Goal: Find contact information: Find contact information

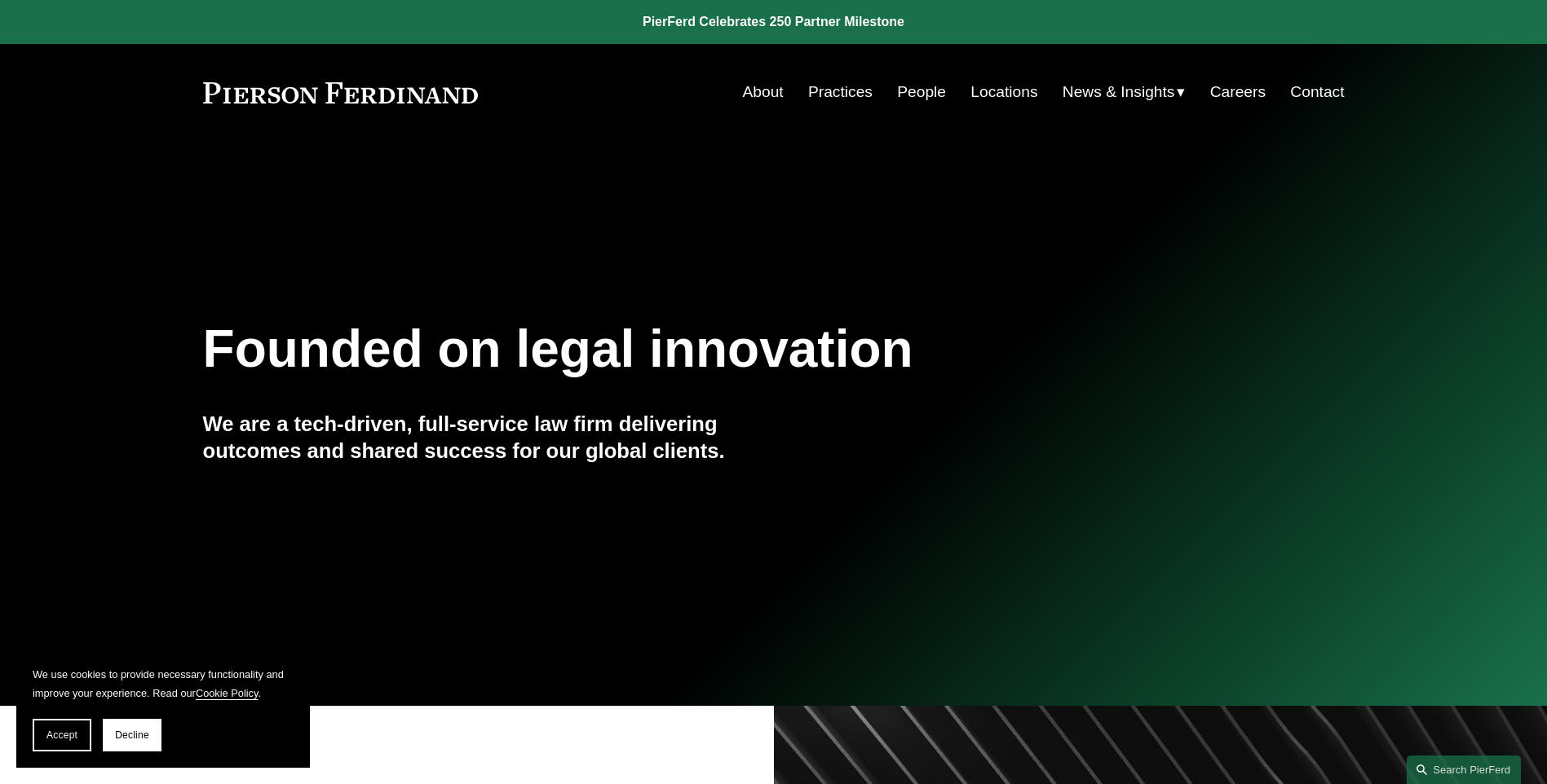
click at [841, 91] on link "Practices" at bounding box center [840, 92] width 65 height 31
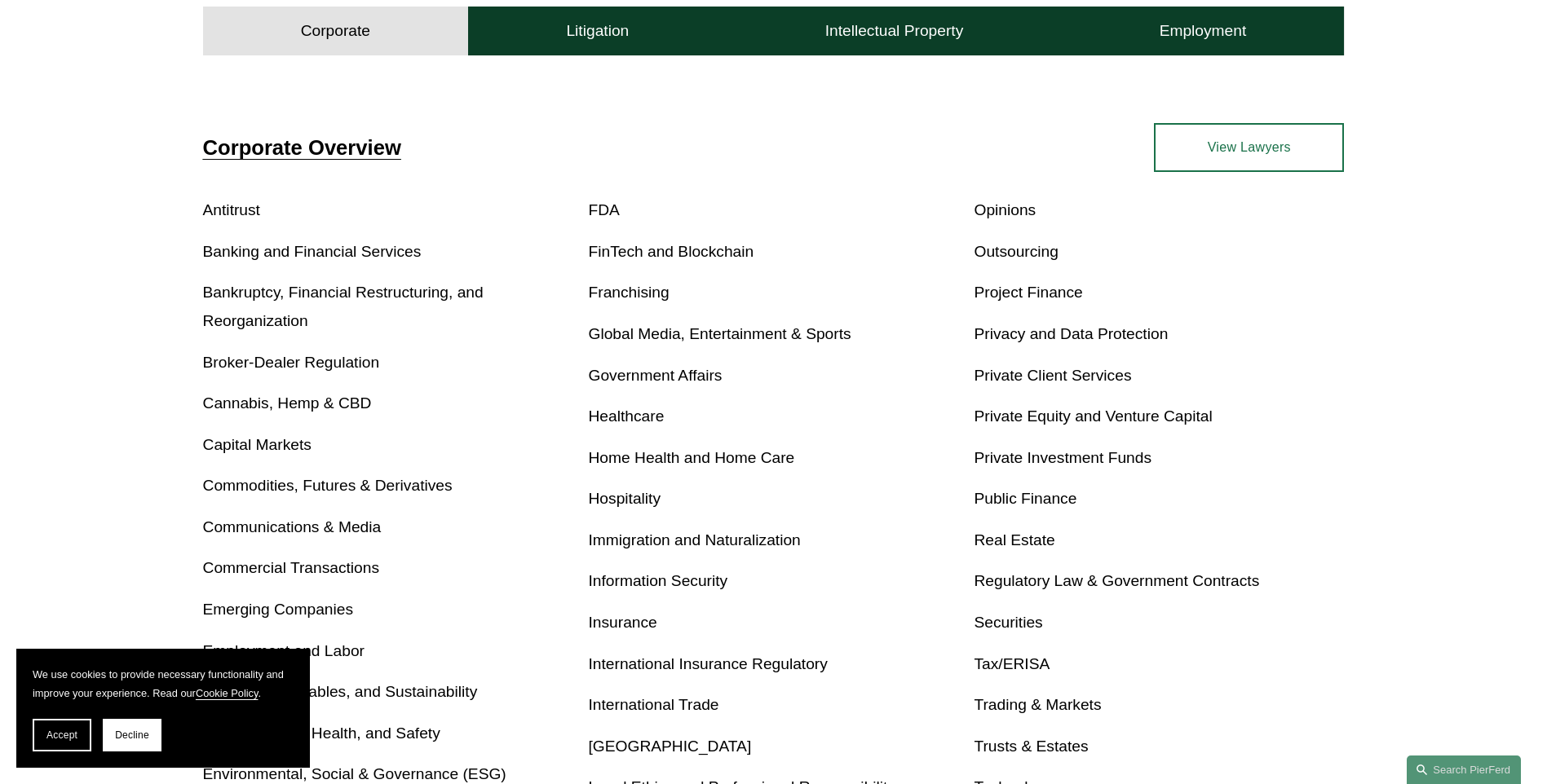
scroll to position [489, 0]
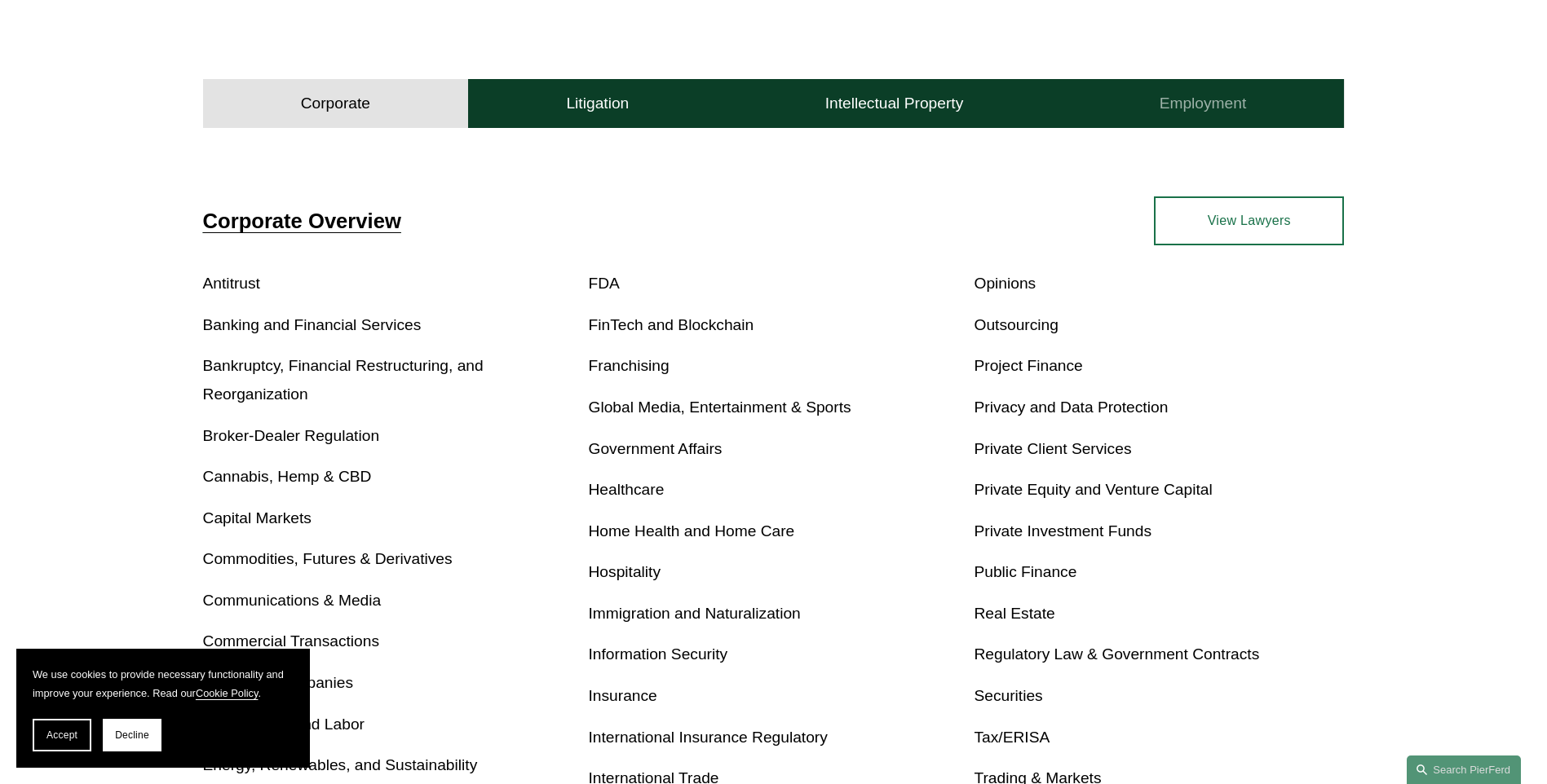
click at [1222, 99] on h4 "Employment" at bounding box center [1203, 103] width 87 height 19
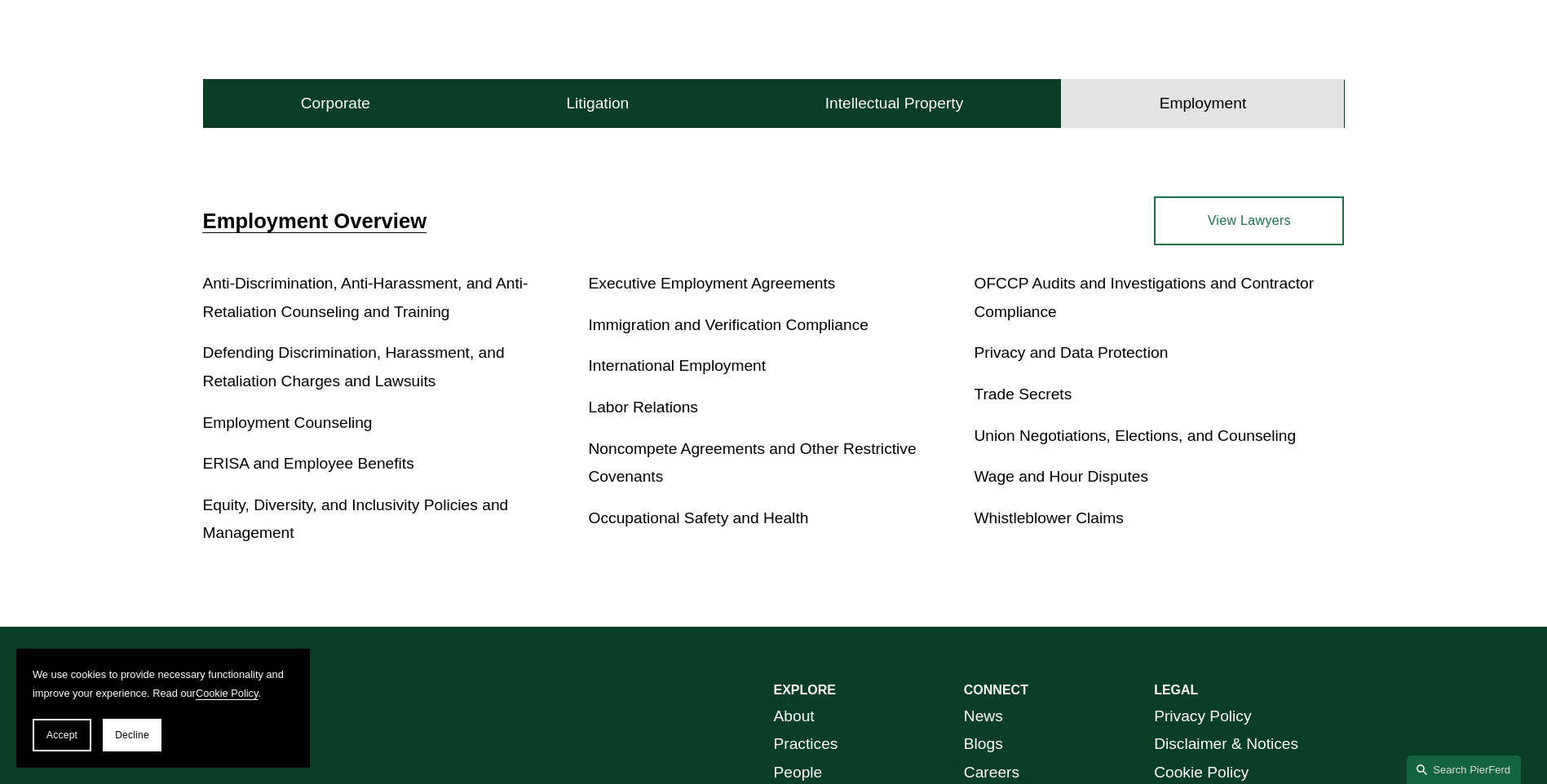
click at [1190, 224] on link "View Lawyers" at bounding box center [1249, 221] width 190 height 49
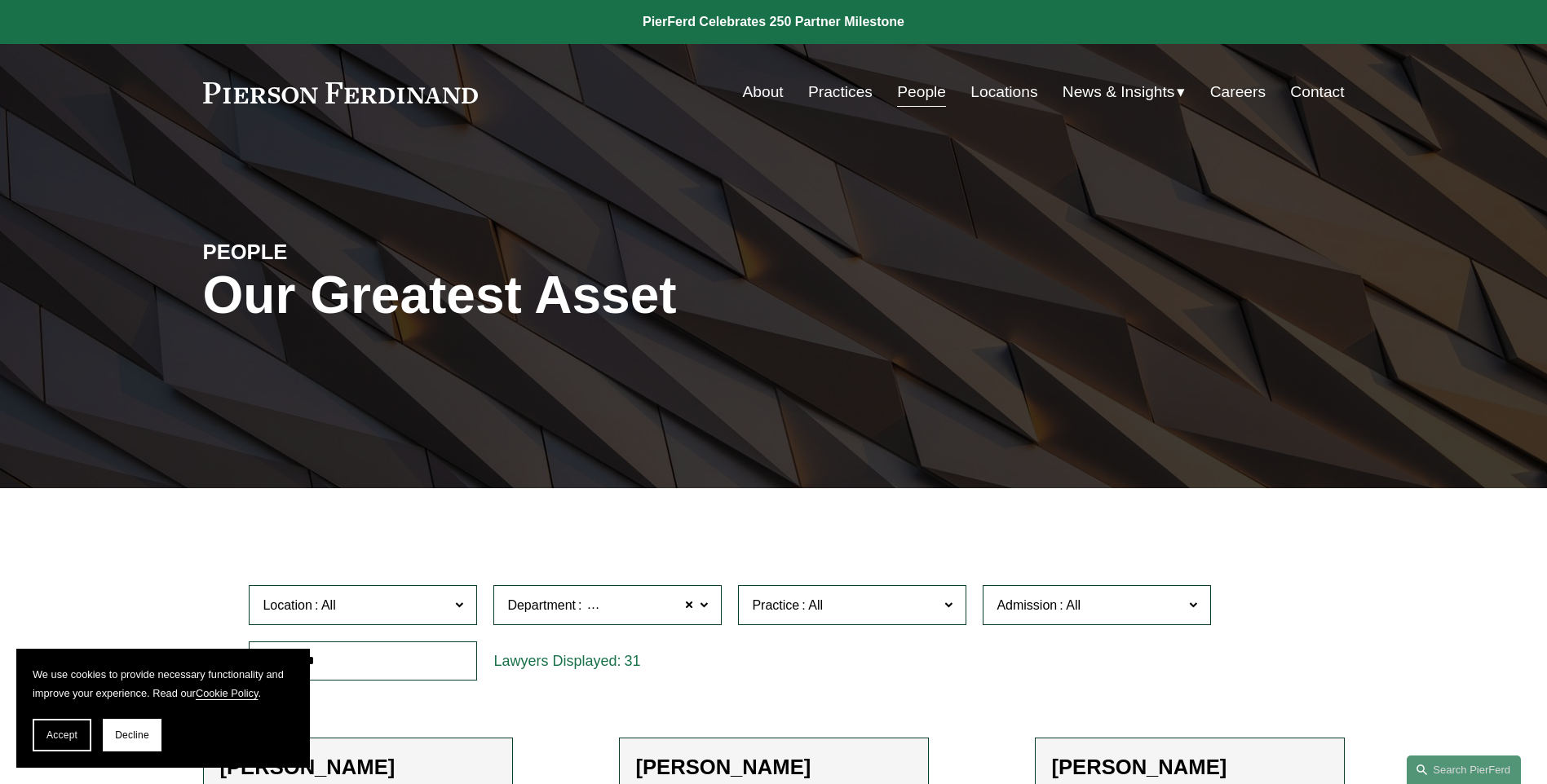
click at [1334, 87] on link "Contact" at bounding box center [1317, 92] width 54 height 31
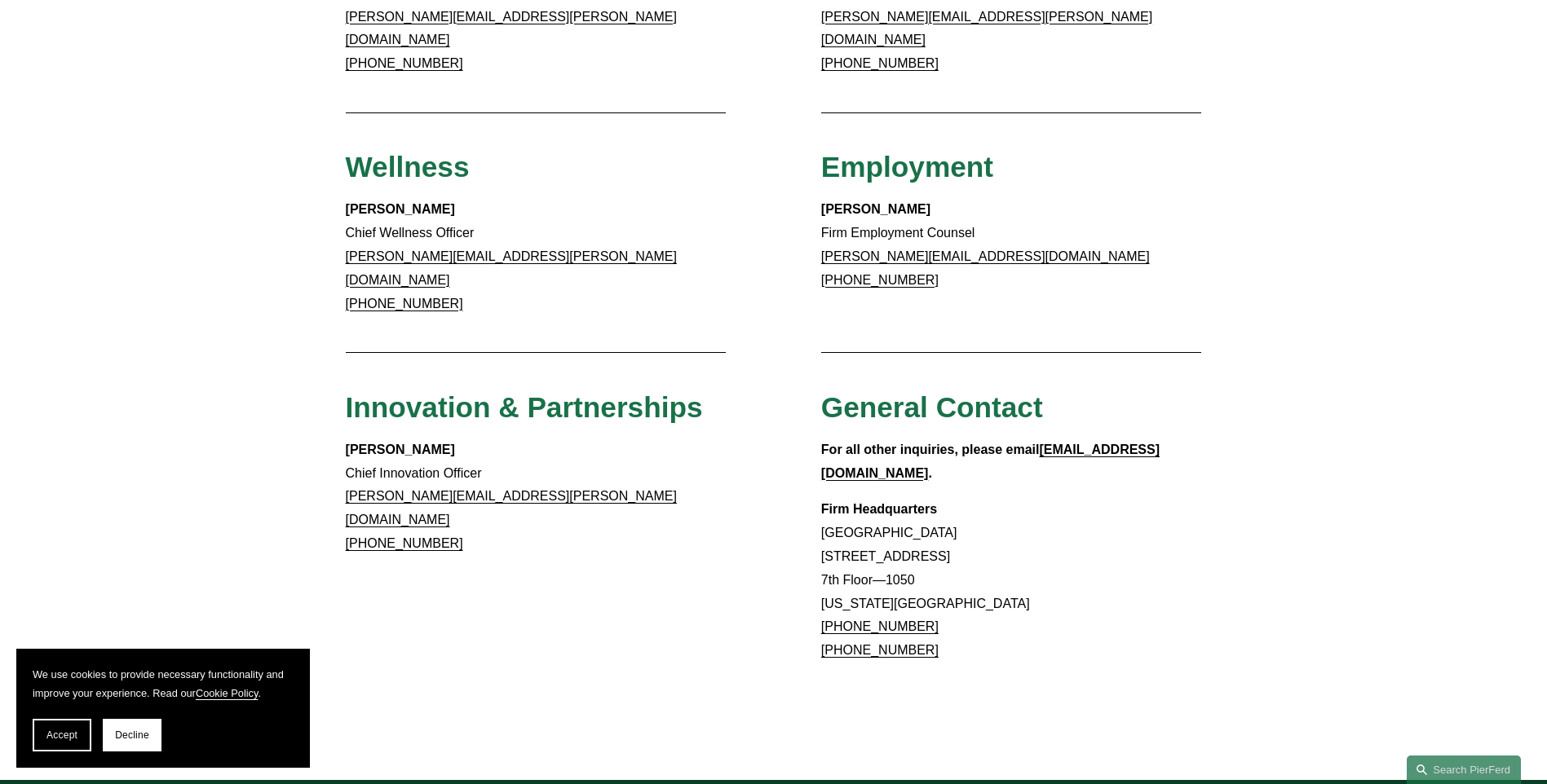
scroll to position [1480, 0]
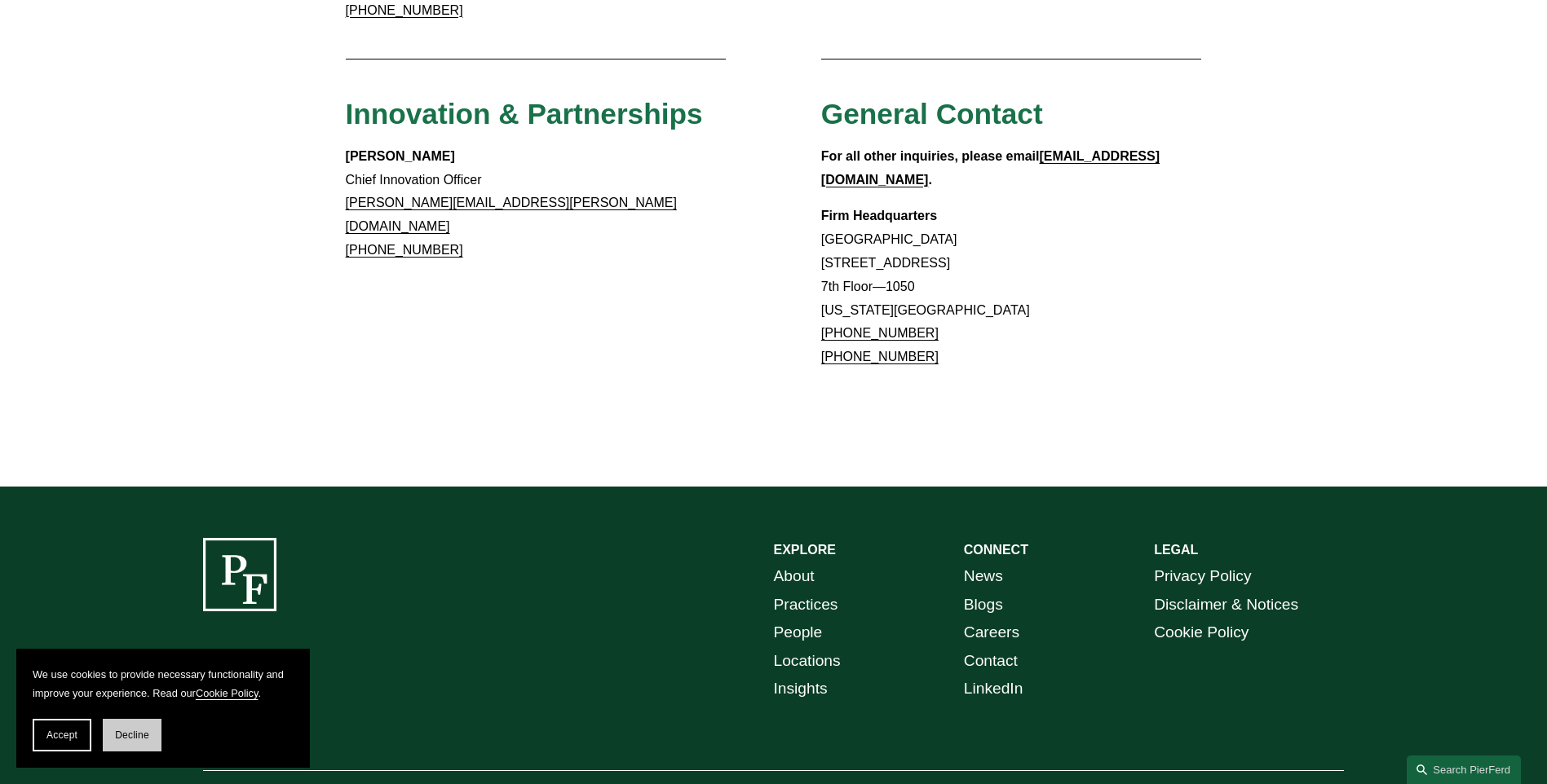
click at [123, 742] on button "Decline" at bounding box center [132, 735] width 59 height 32
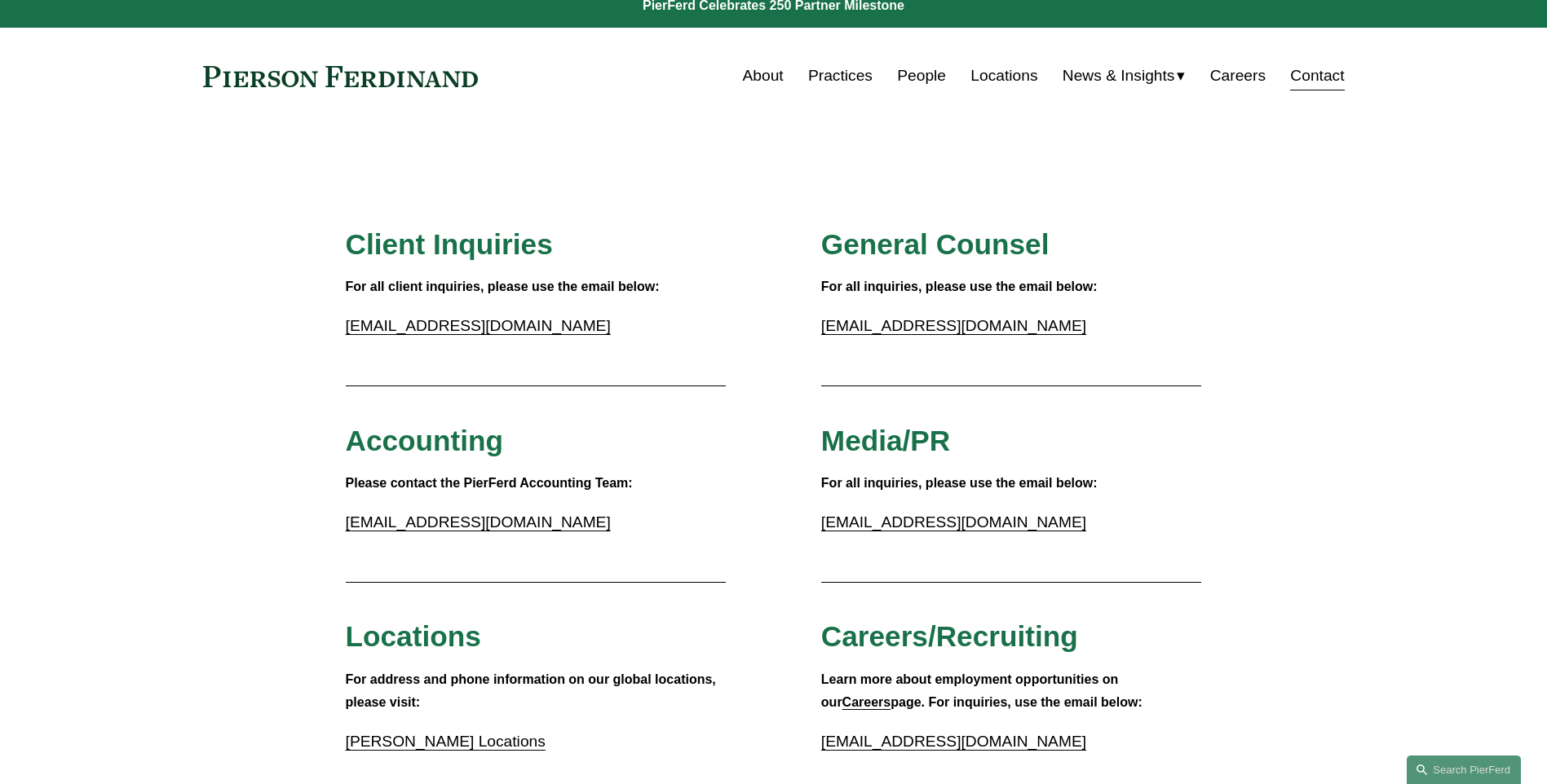
scroll to position [0, 0]
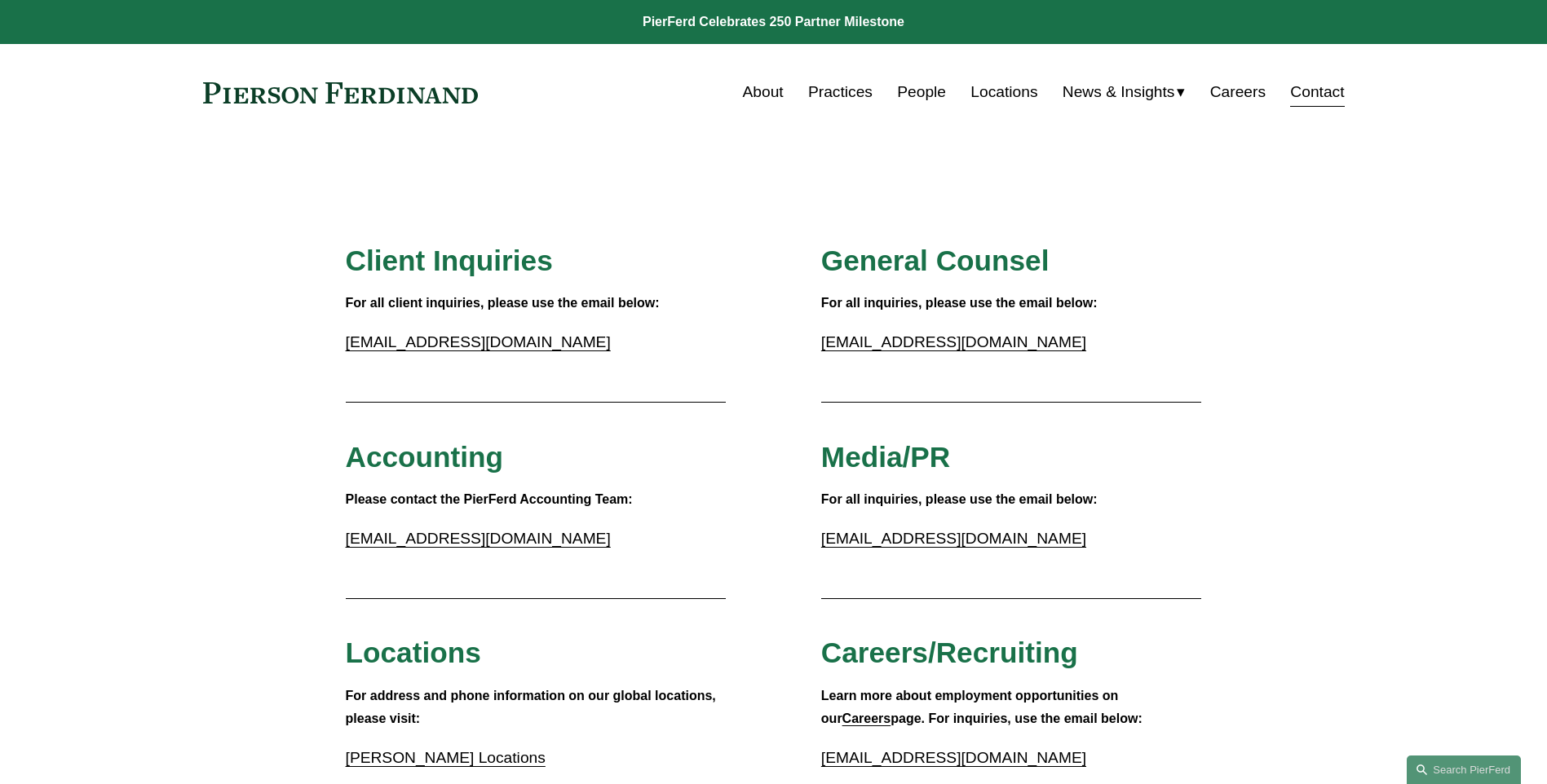
click at [999, 101] on link "Locations" at bounding box center [1004, 92] width 66 height 31
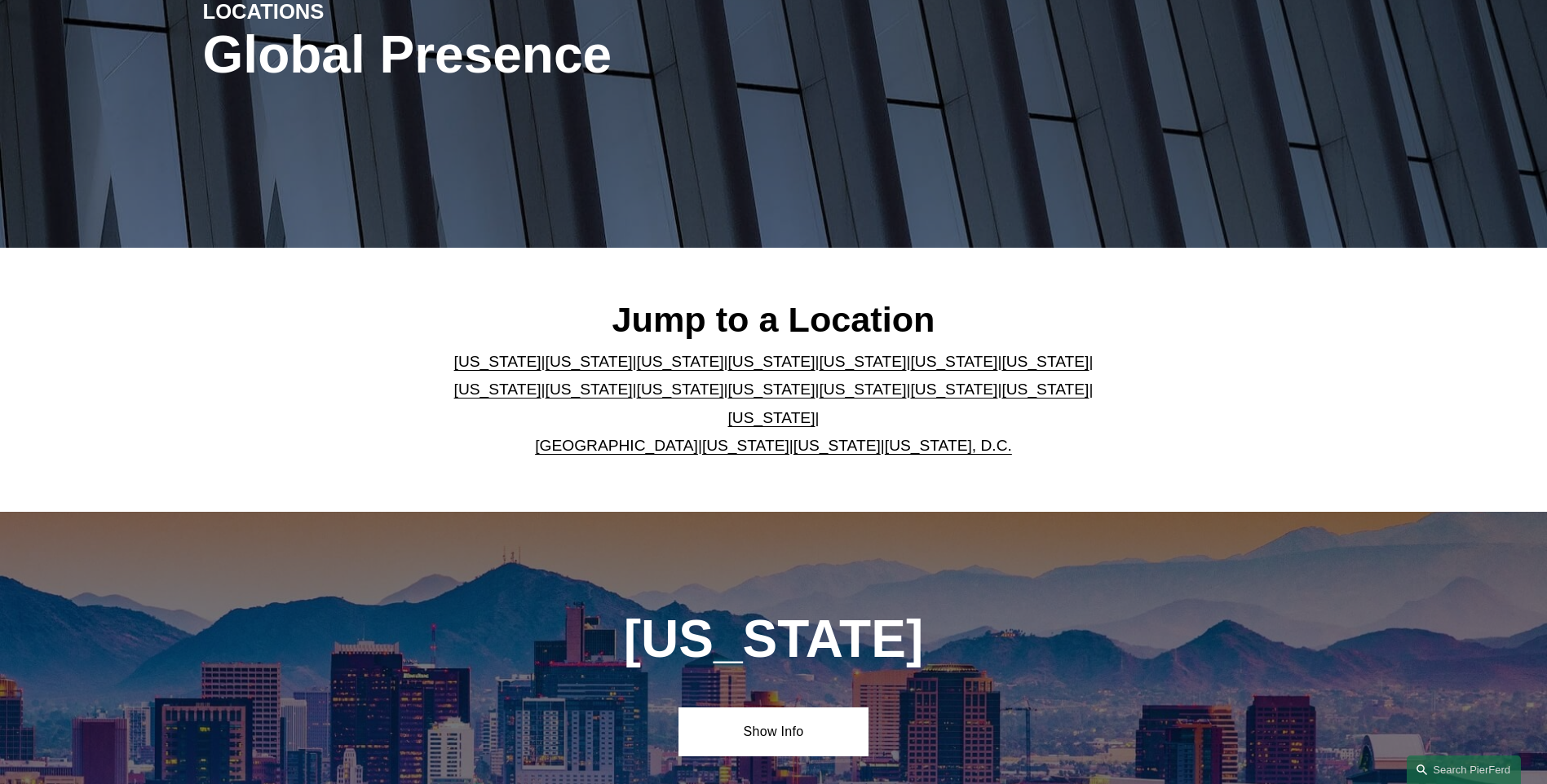
scroll to position [326, 0]
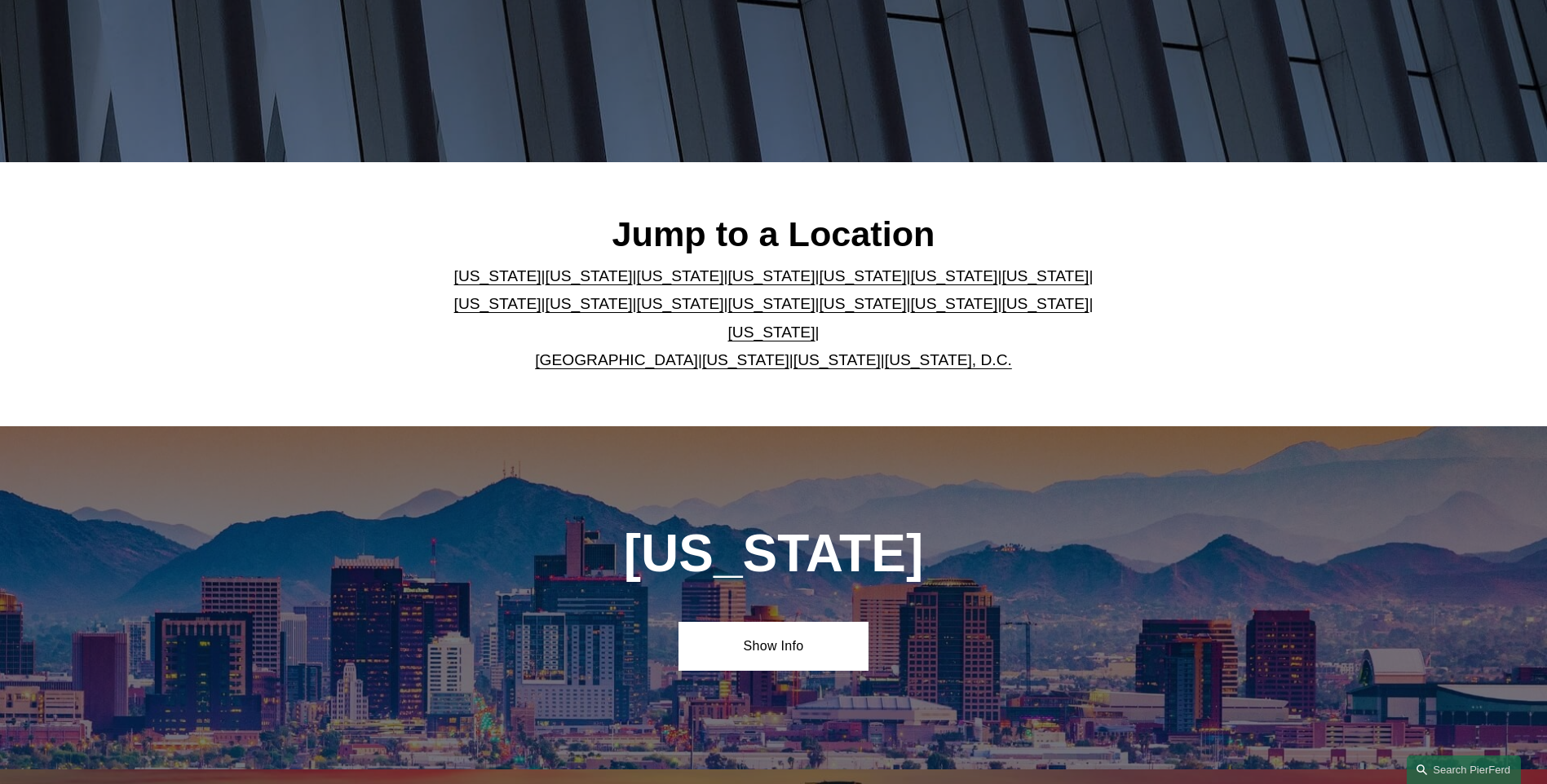
click at [816, 323] on link "Texas" at bounding box center [771, 332] width 87 height 18
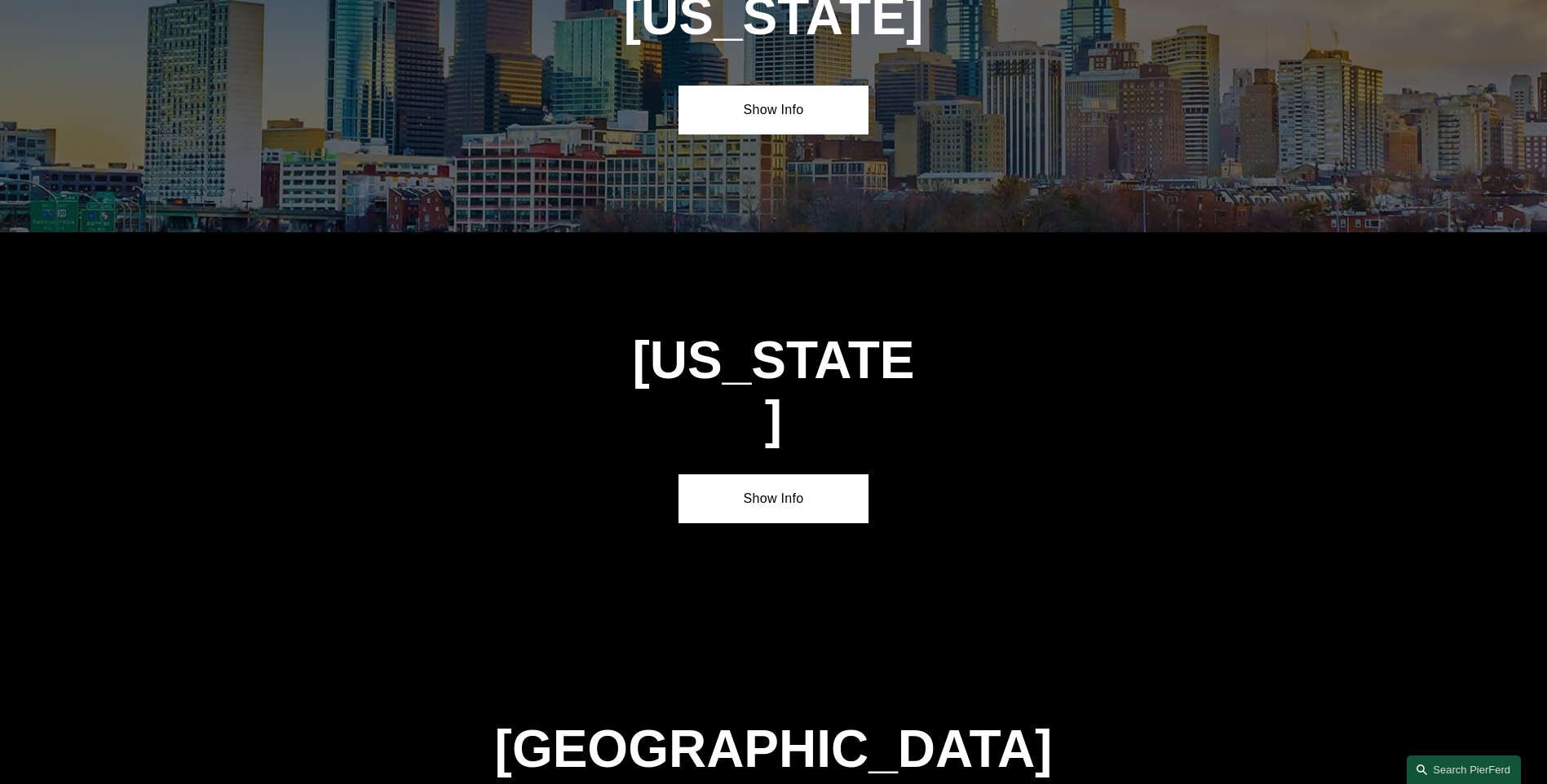
scroll to position [5557, 0]
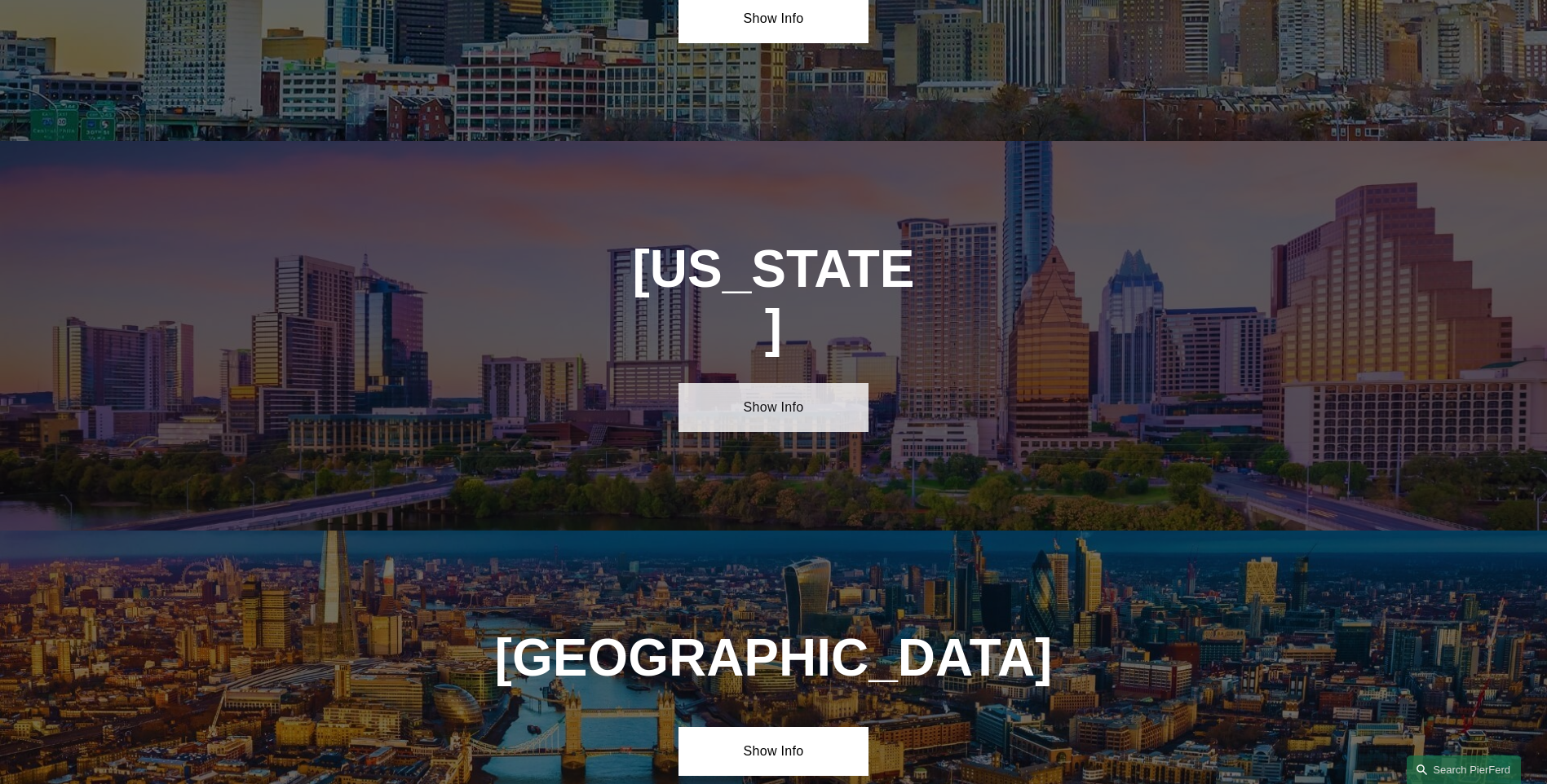
click at [827, 383] on link "Show Info" at bounding box center [774, 407] width 190 height 49
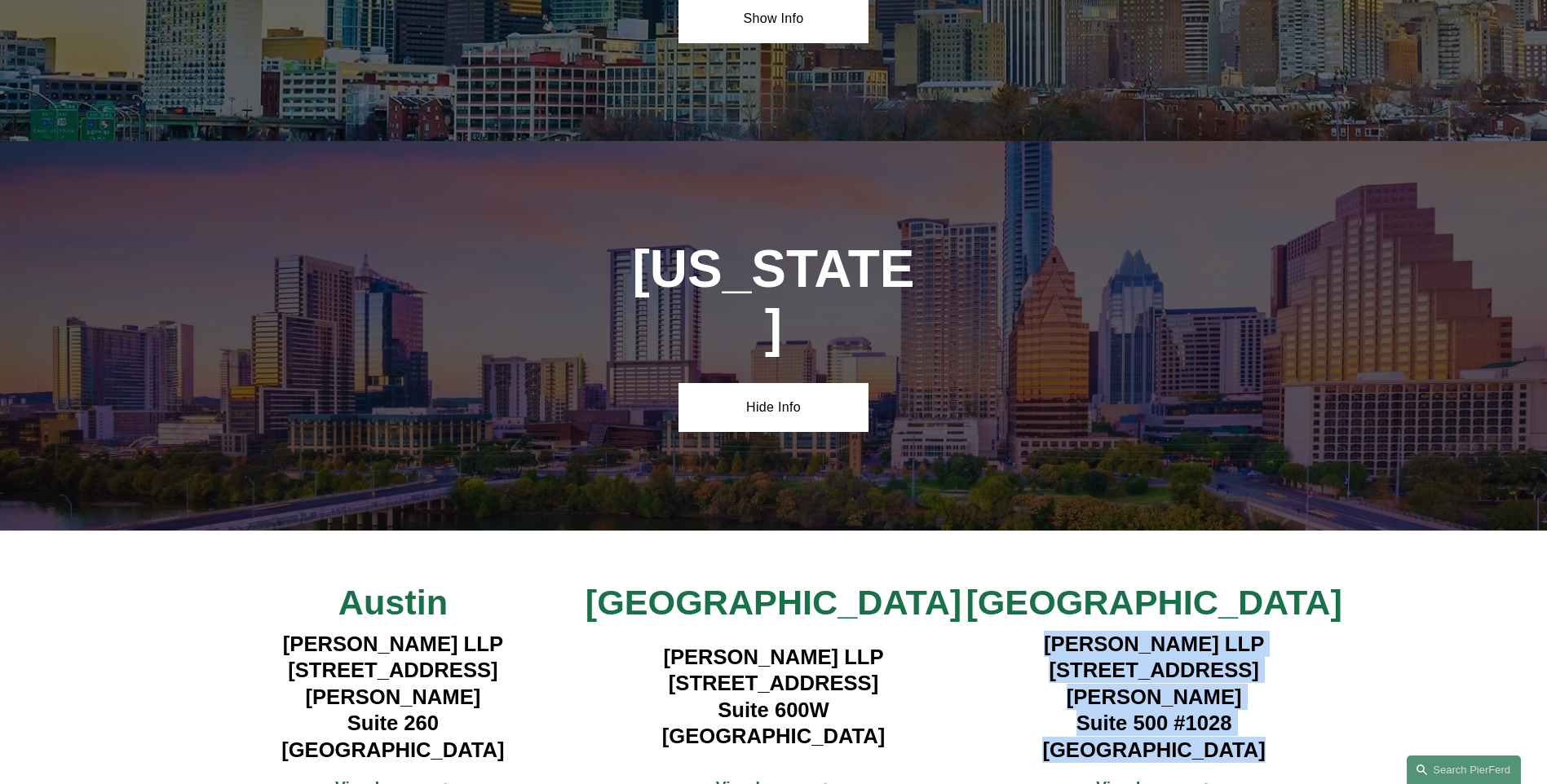
drag, startPoint x: 1030, startPoint y: 467, endPoint x: 1263, endPoint y: 540, distance: 244.2
click at [1263, 631] on h4 "Pierson Ferdinand LLP 5850 San Felipe Street Suite 500 #1028 Houston, TX 77057" at bounding box center [1154, 696] width 381 height 132
drag, startPoint x: 1263, startPoint y: 540, endPoint x: 1194, endPoint y: 512, distance: 74.5
drag, startPoint x: 1194, startPoint y: 512, endPoint x: 1210, endPoint y: 462, distance: 52.5
copy h4 "Pierson Ferdinand LLP 5850 San Felipe Street Suite 500 #1028 Houston, TX 77057"
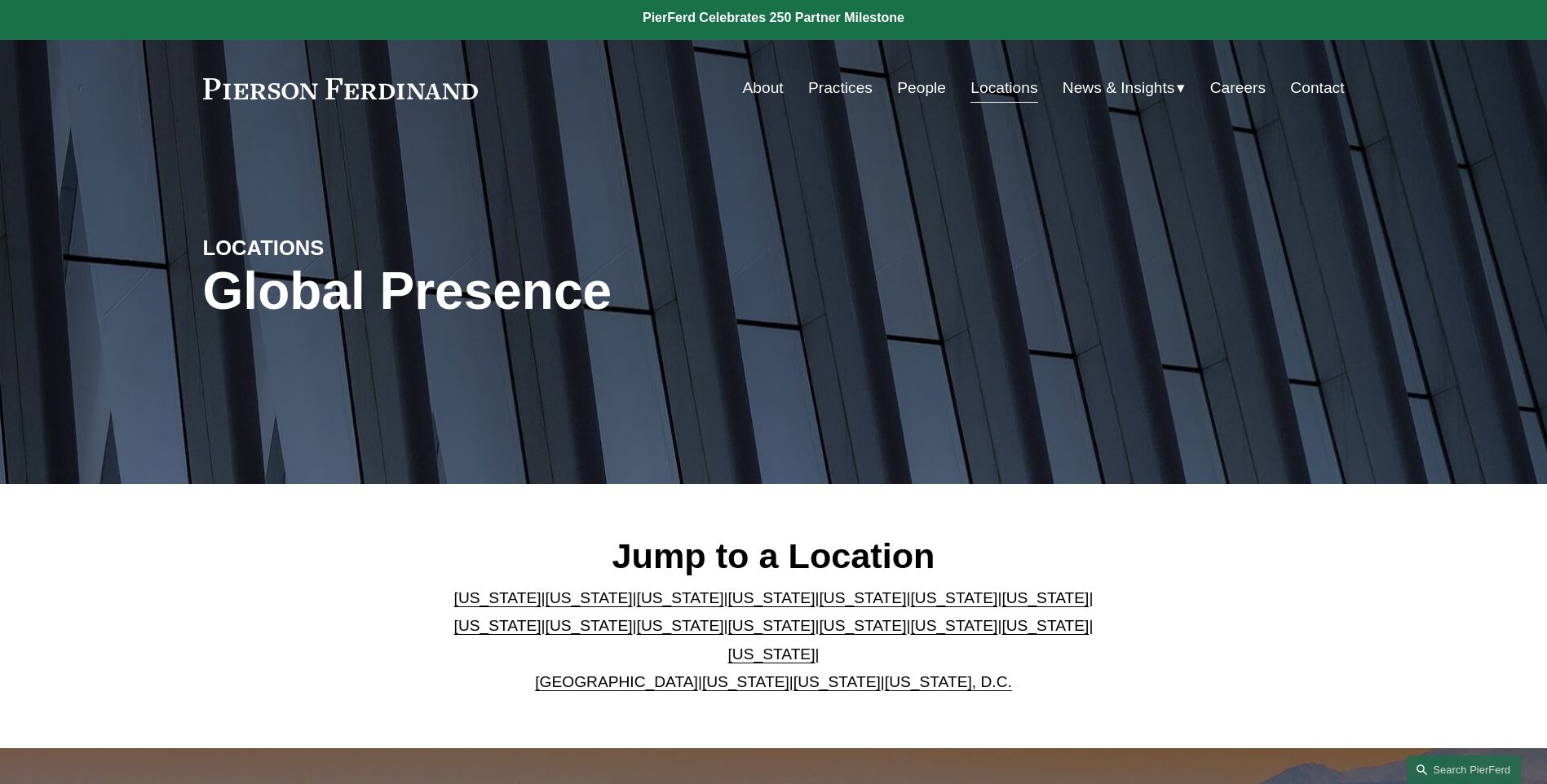
scroll to position [0, 0]
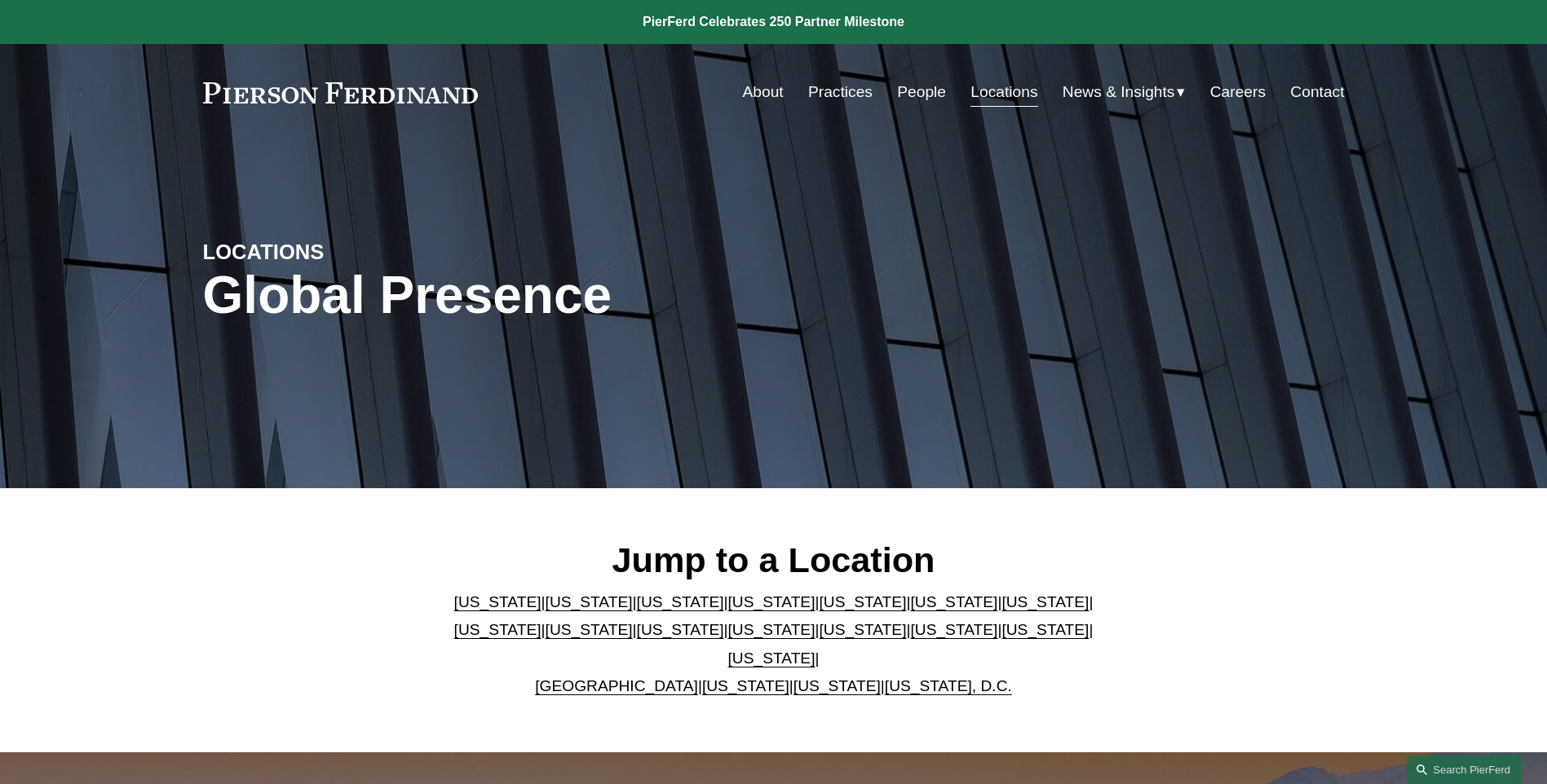
click at [776, 96] on link "About" at bounding box center [763, 92] width 41 height 31
click at [1313, 88] on link "Contact" at bounding box center [1317, 92] width 54 height 31
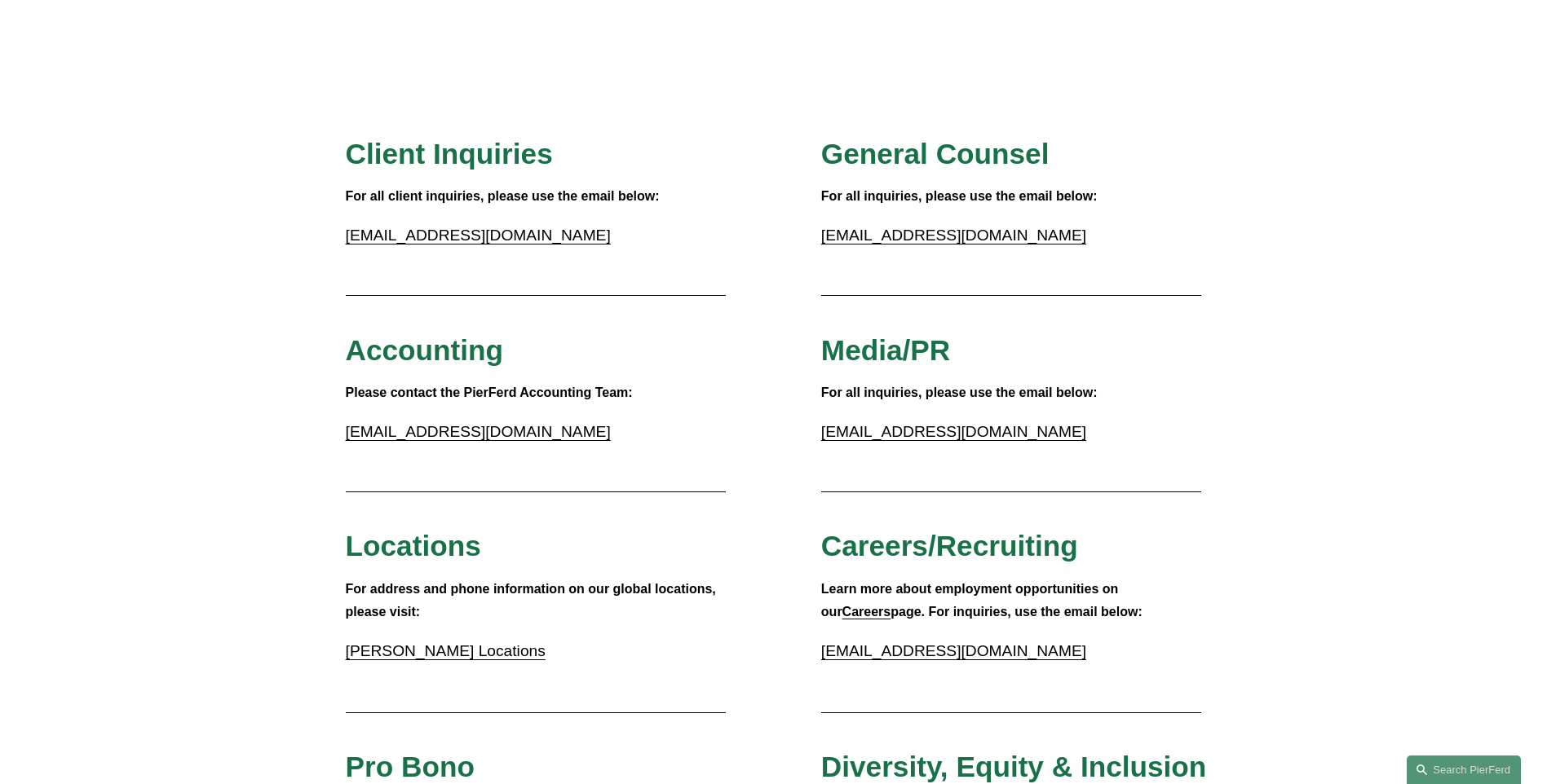
scroll to position [81, 0]
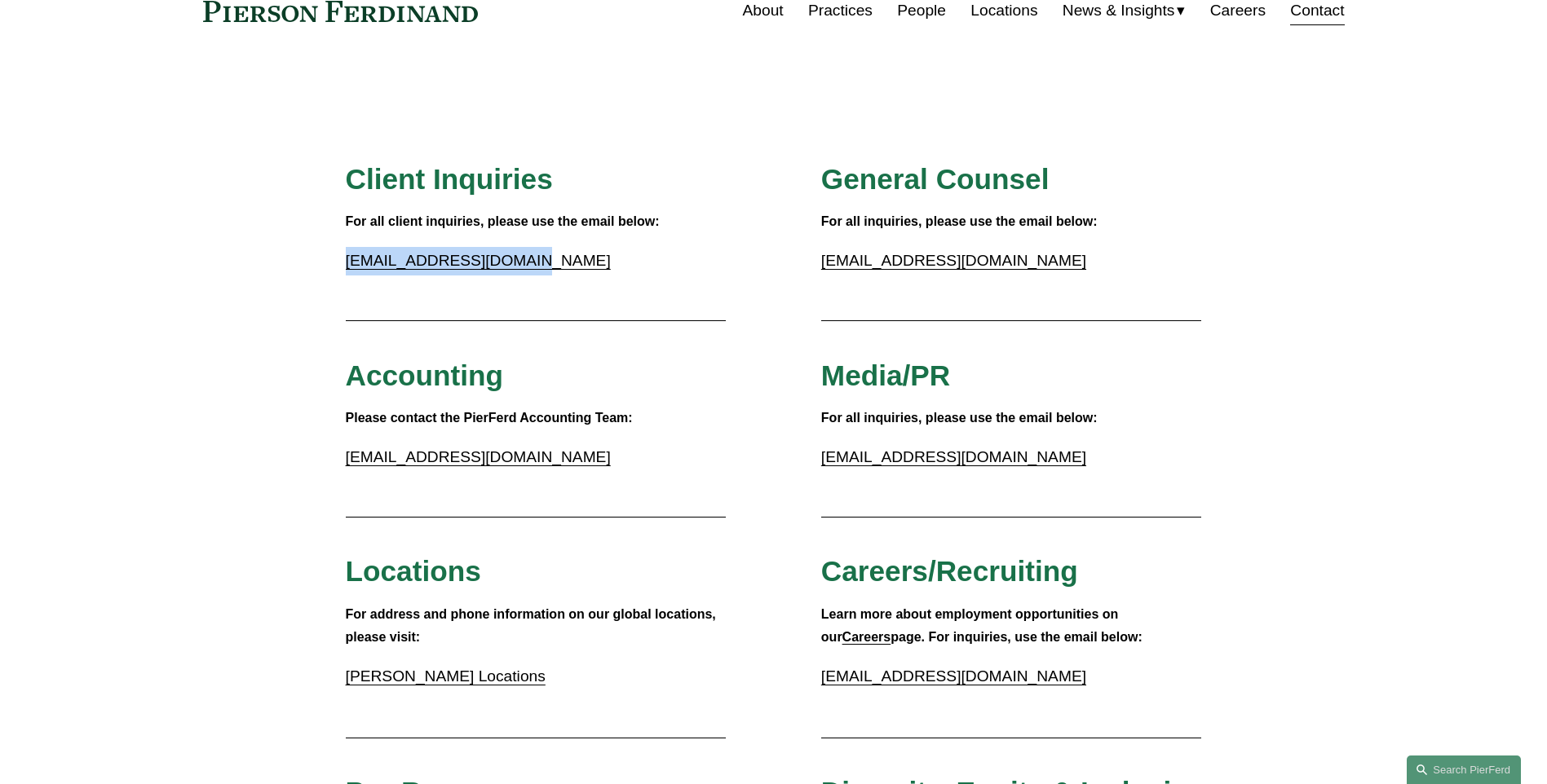
drag, startPoint x: 535, startPoint y: 278, endPoint x: 348, endPoint y: 241, distance: 190.6
click at [348, 241] on div "For all client inquiries, please use the email below: inquiries@pierferd.com" at bounding box center [536, 247] width 381 height 73
drag, startPoint x: 348, startPoint y: 241, endPoint x: 320, endPoint y: 267, distance: 38.2
drag, startPoint x: 525, startPoint y: 265, endPoint x: 339, endPoint y: 247, distance: 186.9
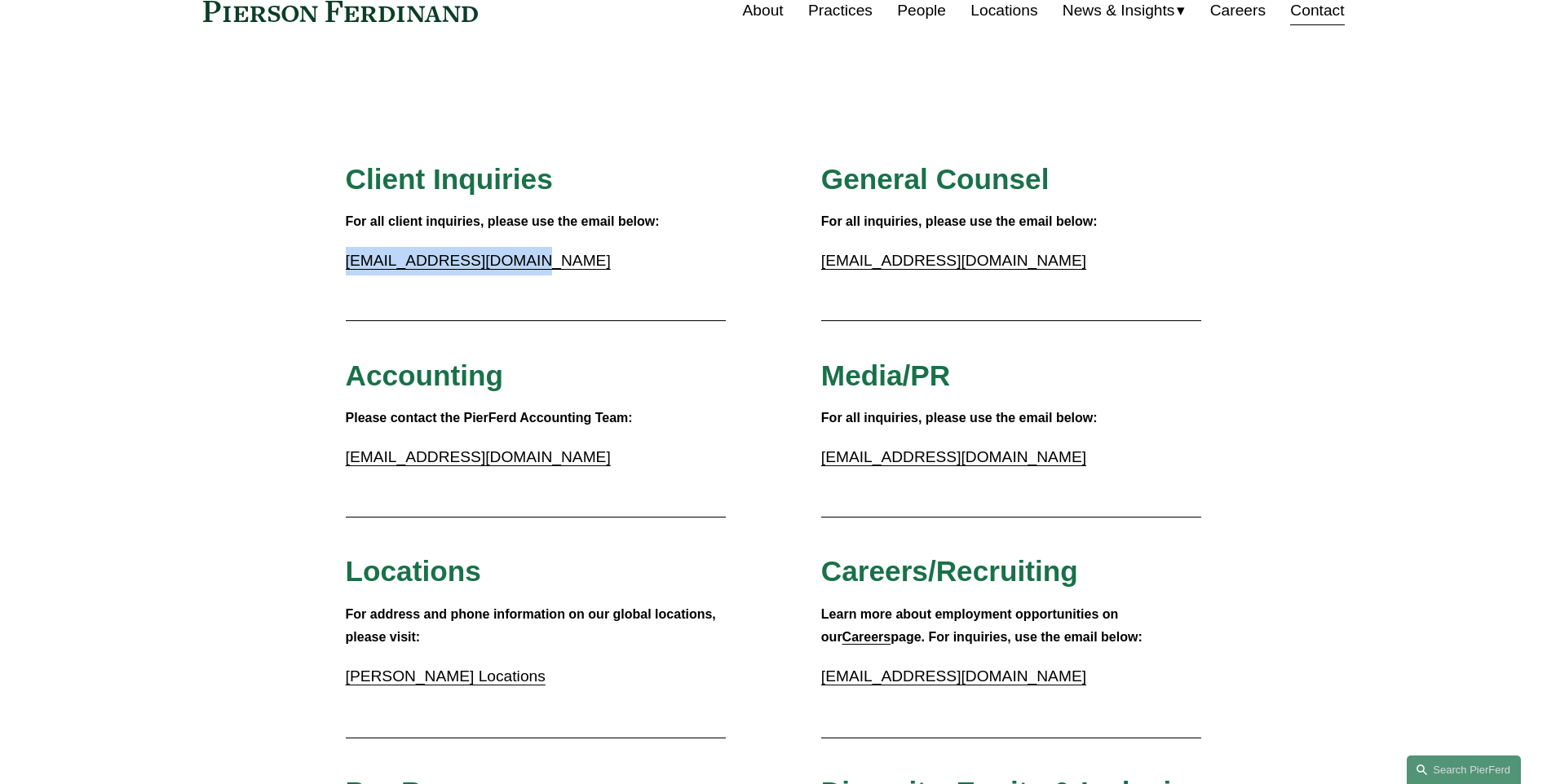
drag, startPoint x: 339, startPoint y: 247, endPoint x: 348, endPoint y: 256, distance: 12.7
copy link "inquiries@pierferd.com"
click at [841, 4] on link "Practices" at bounding box center [840, 11] width 65 height 31
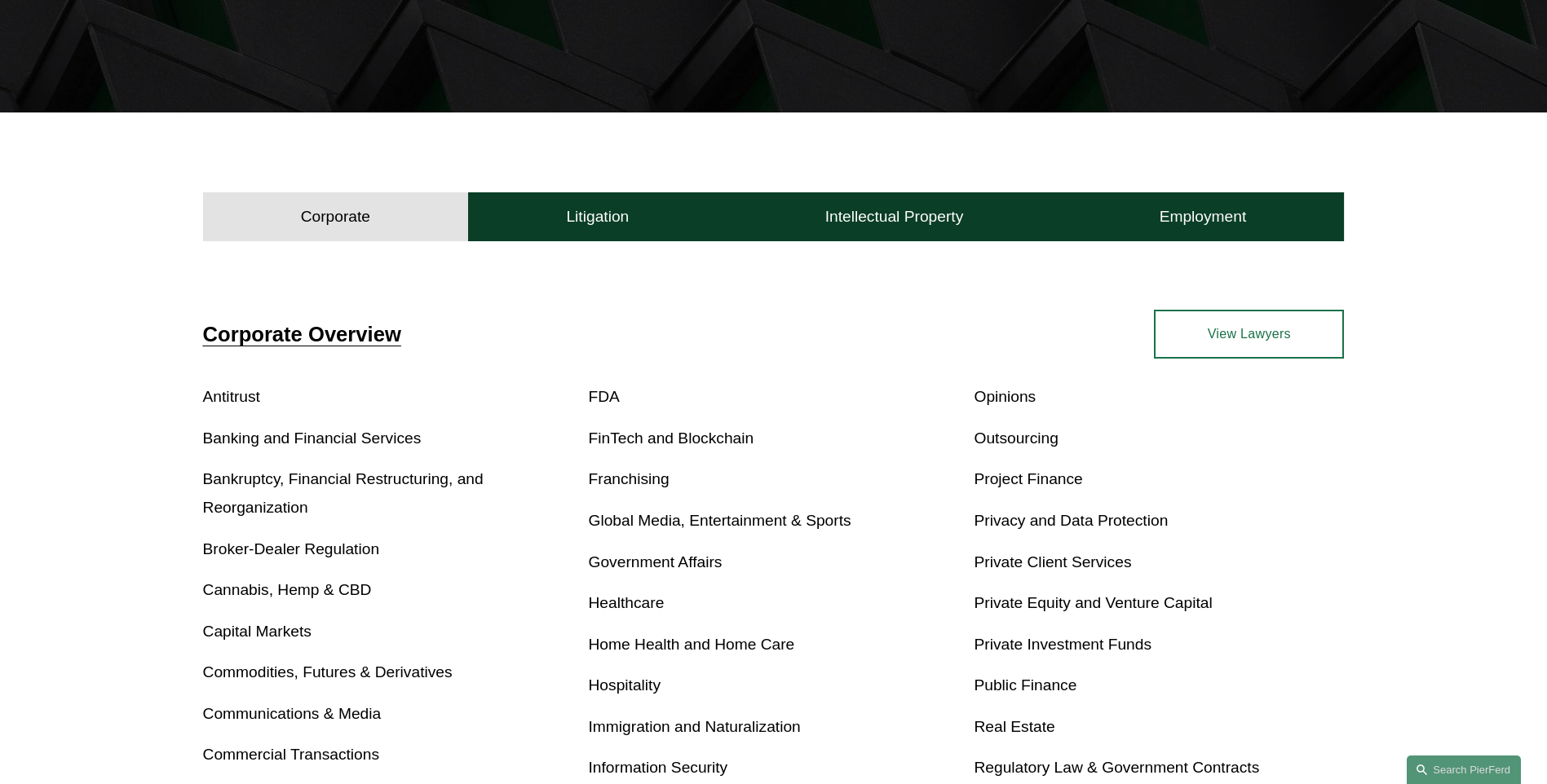
scroll to position [407, 0]
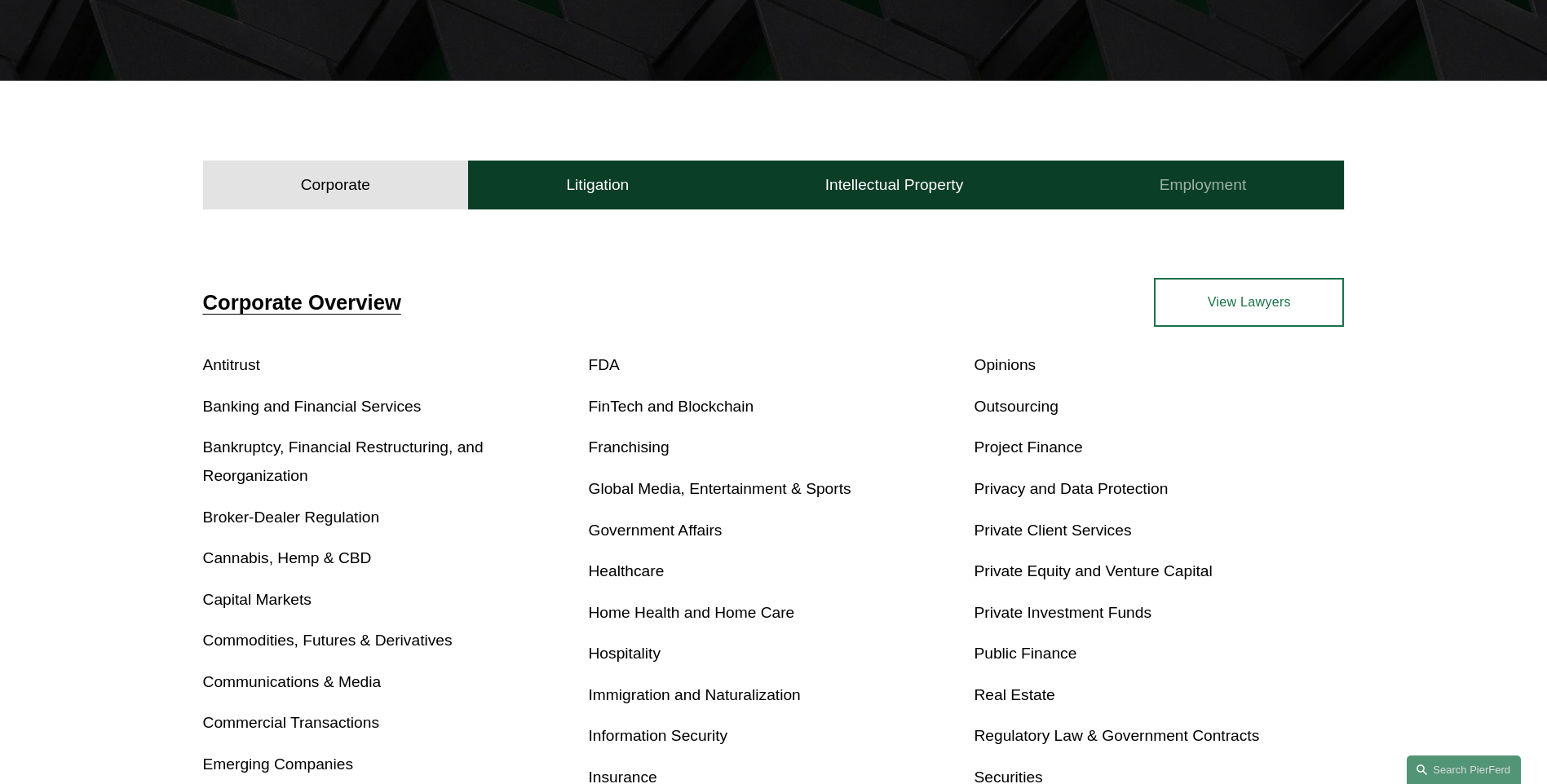
click at [1154, 186] on button "Employment" at bounding box center [1203, 185] width 283 height 49
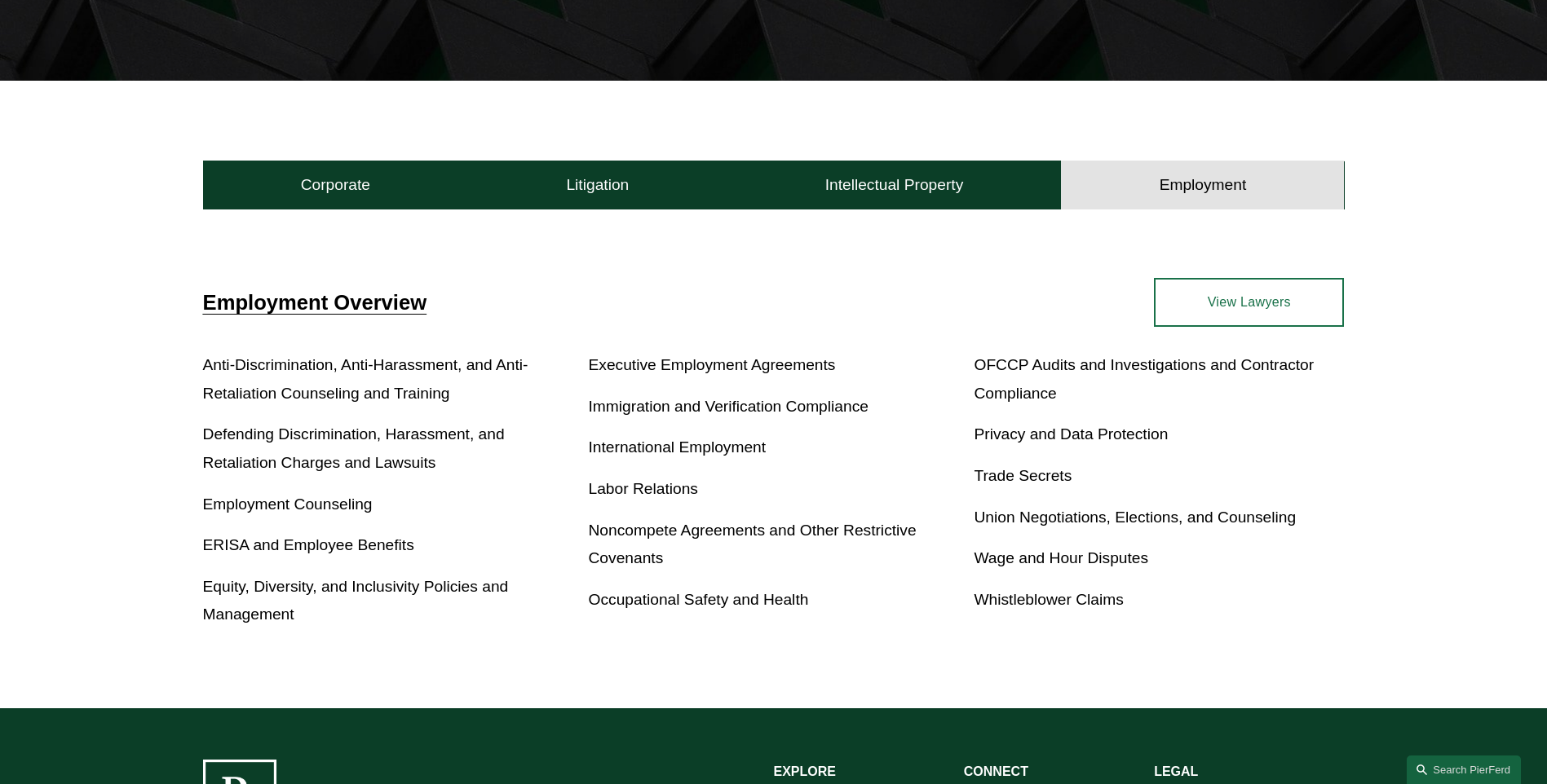
click at [673, 486] on link "Labor Relations" at bounding box center [643, 488] width 109 height 18
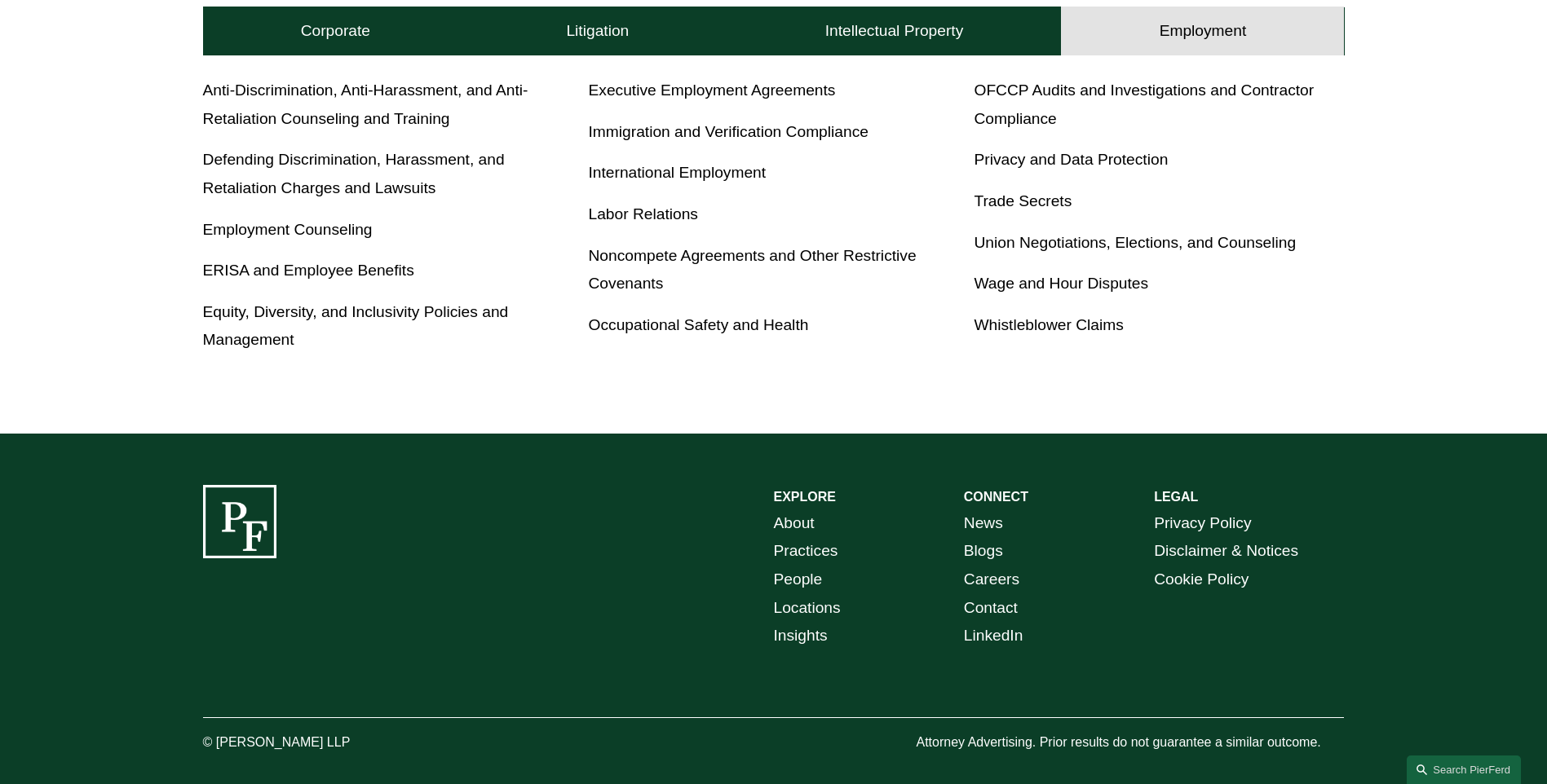
scroll to position [706, 0]
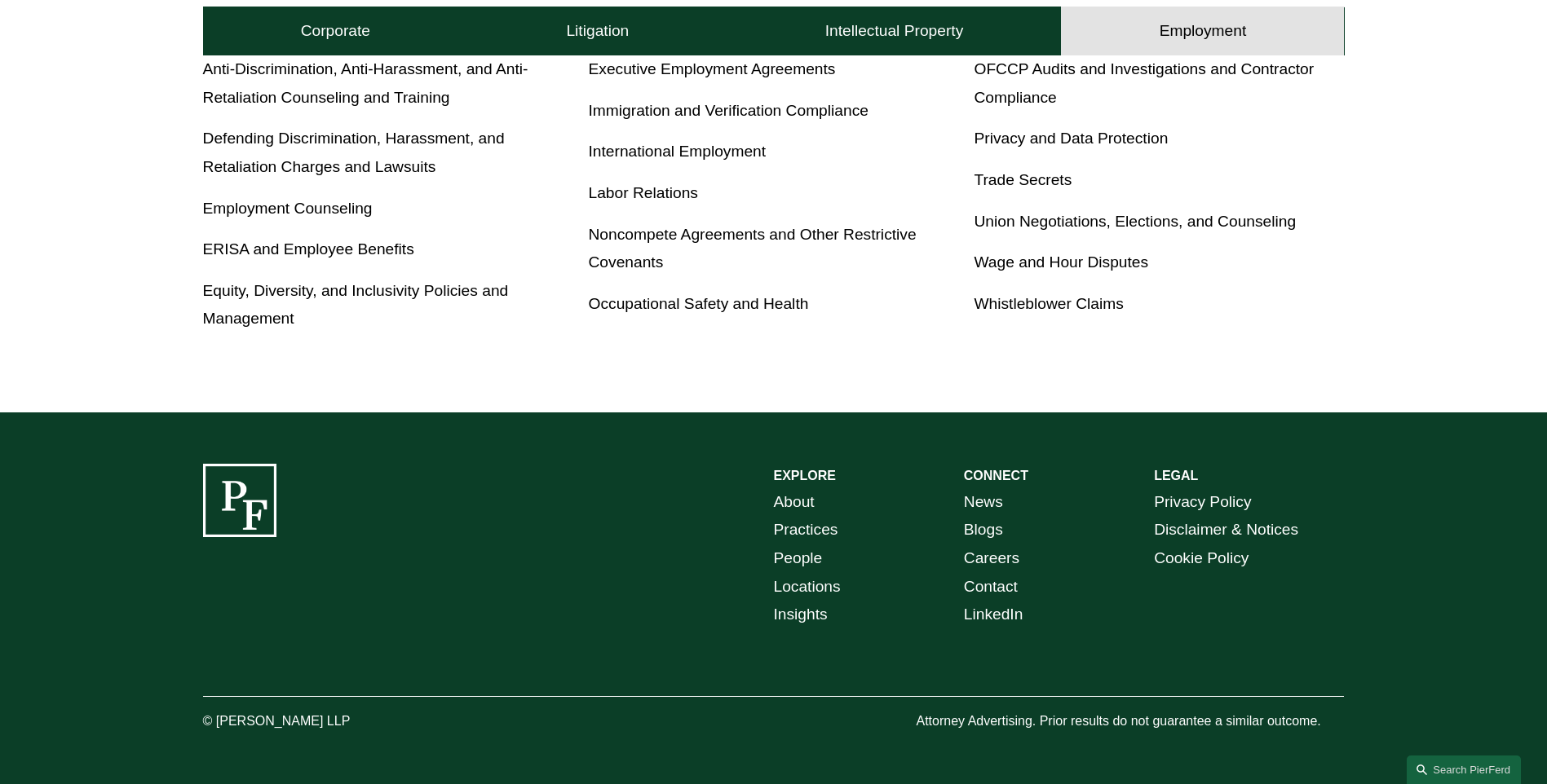
click at [790, 497] on link "About" at bounding box center [794, 502] width 41 height 29
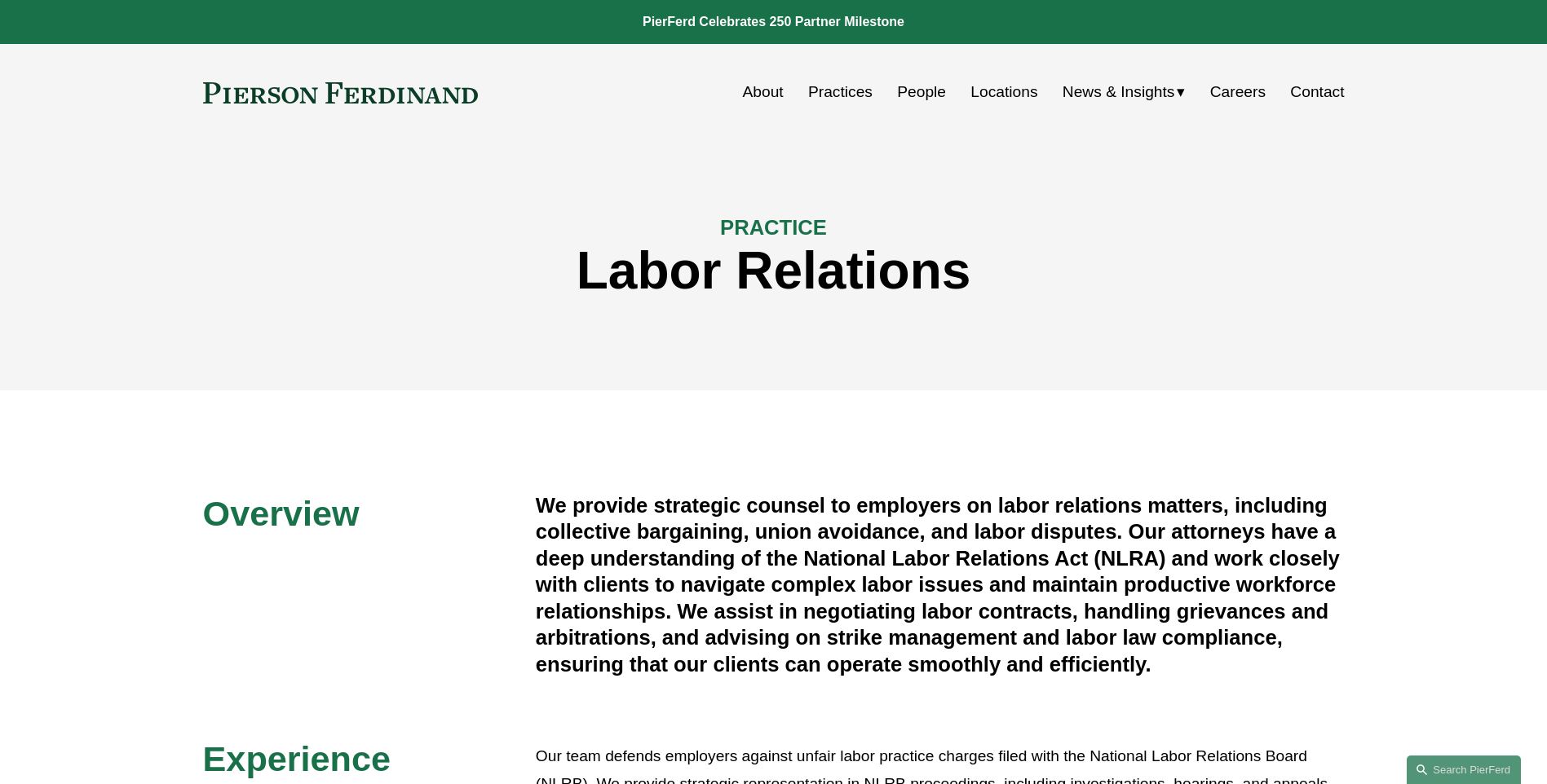
scroll to position [245, 0]
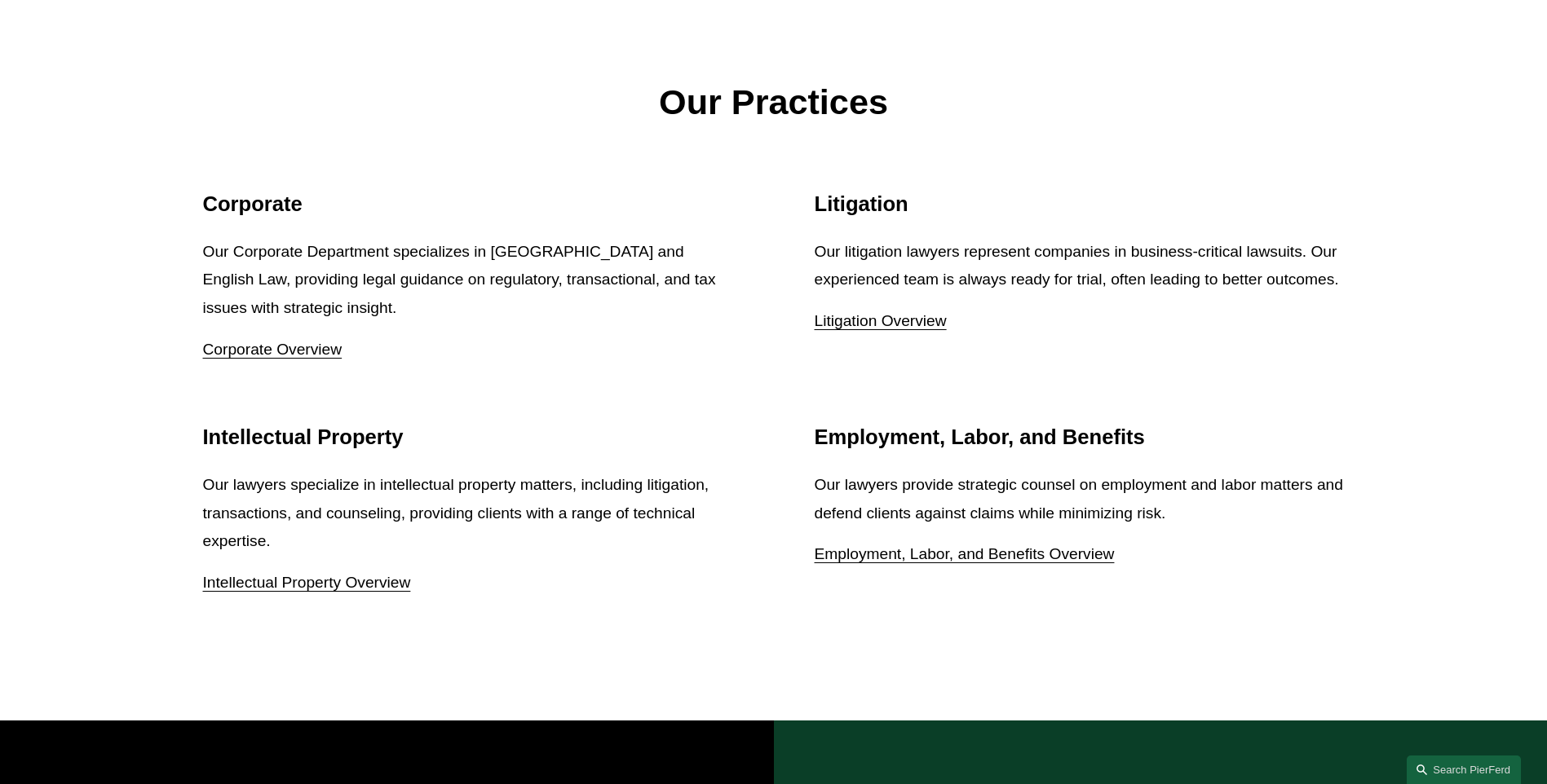
scroll to position [2119, 0]
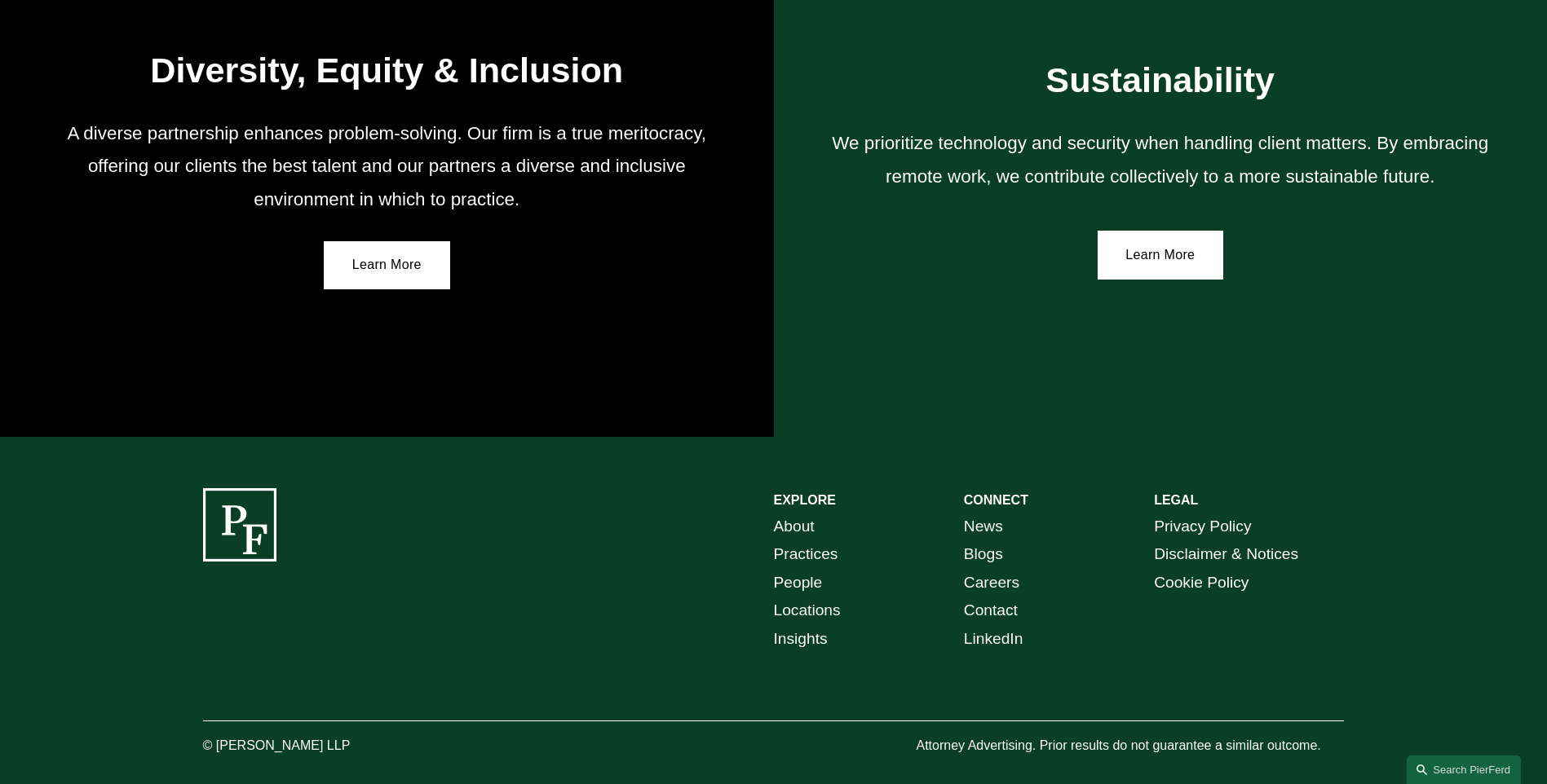
scroll to position [2966, 0]
